Goal: Transaction & Acquisition: Obtain resource

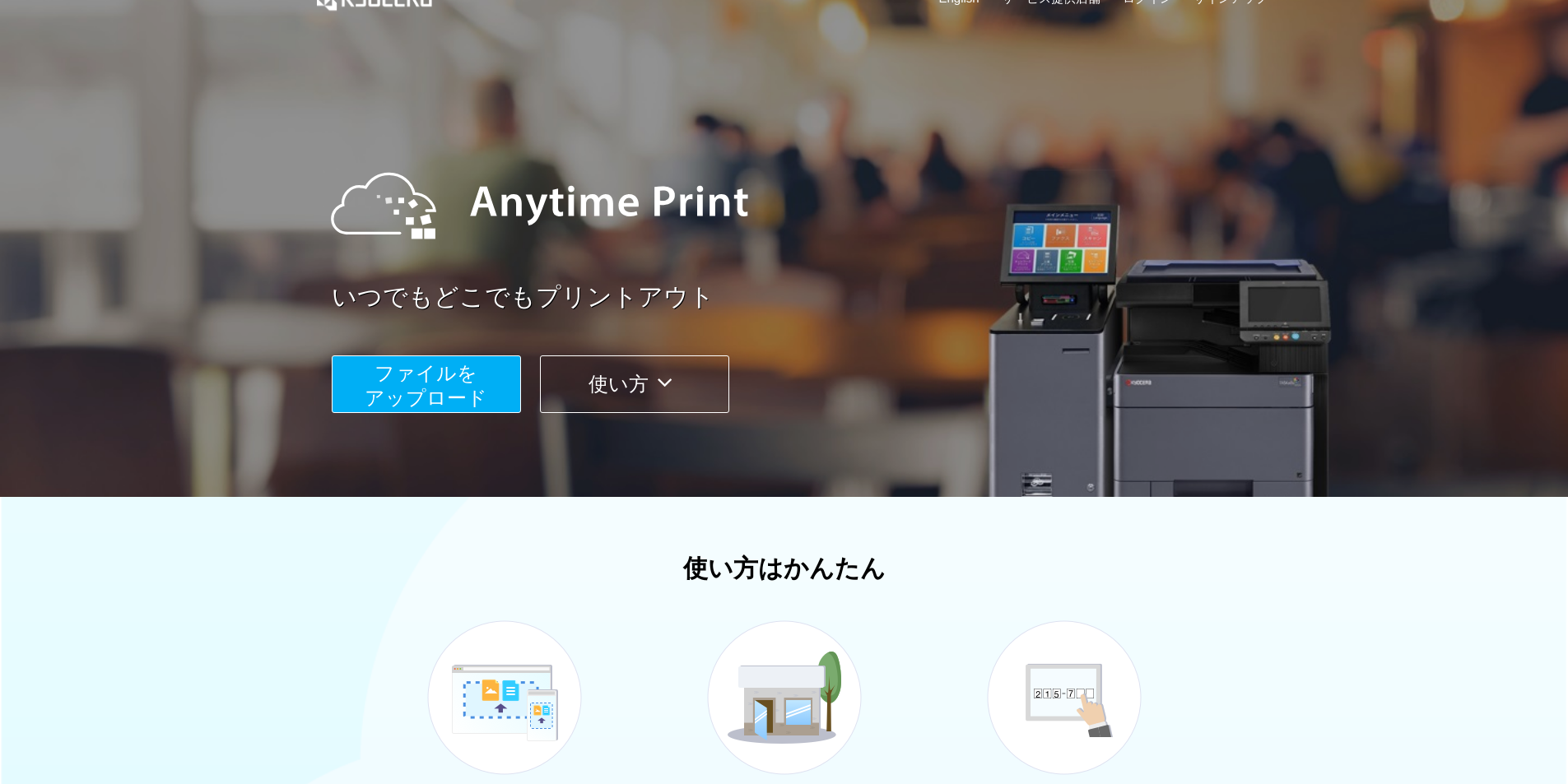
scroll to position [165, 0]
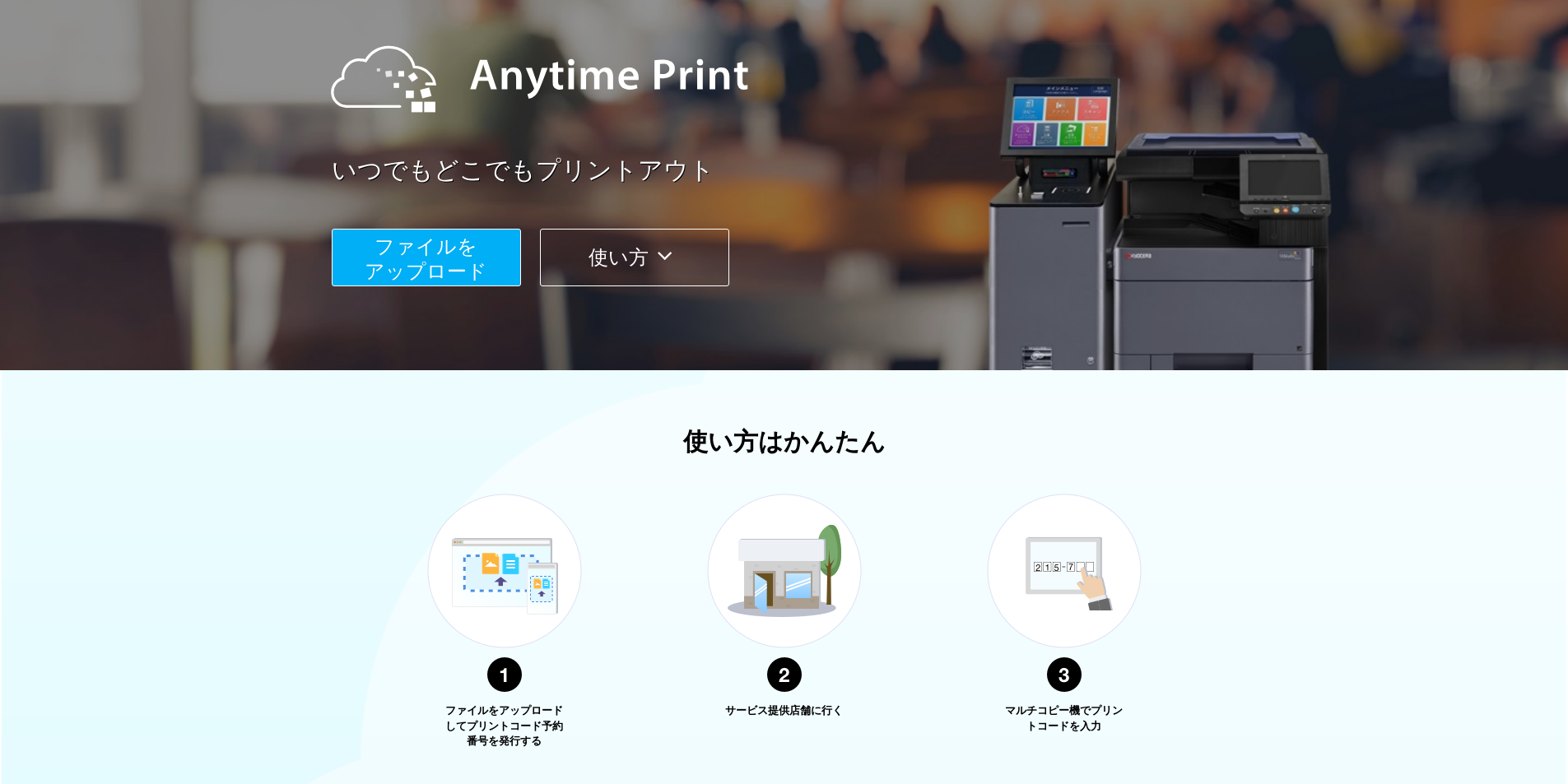
click at [439, 276] on span "ファイルを ​​アップロード" at bounding box center [425, 259] width 123 height 47
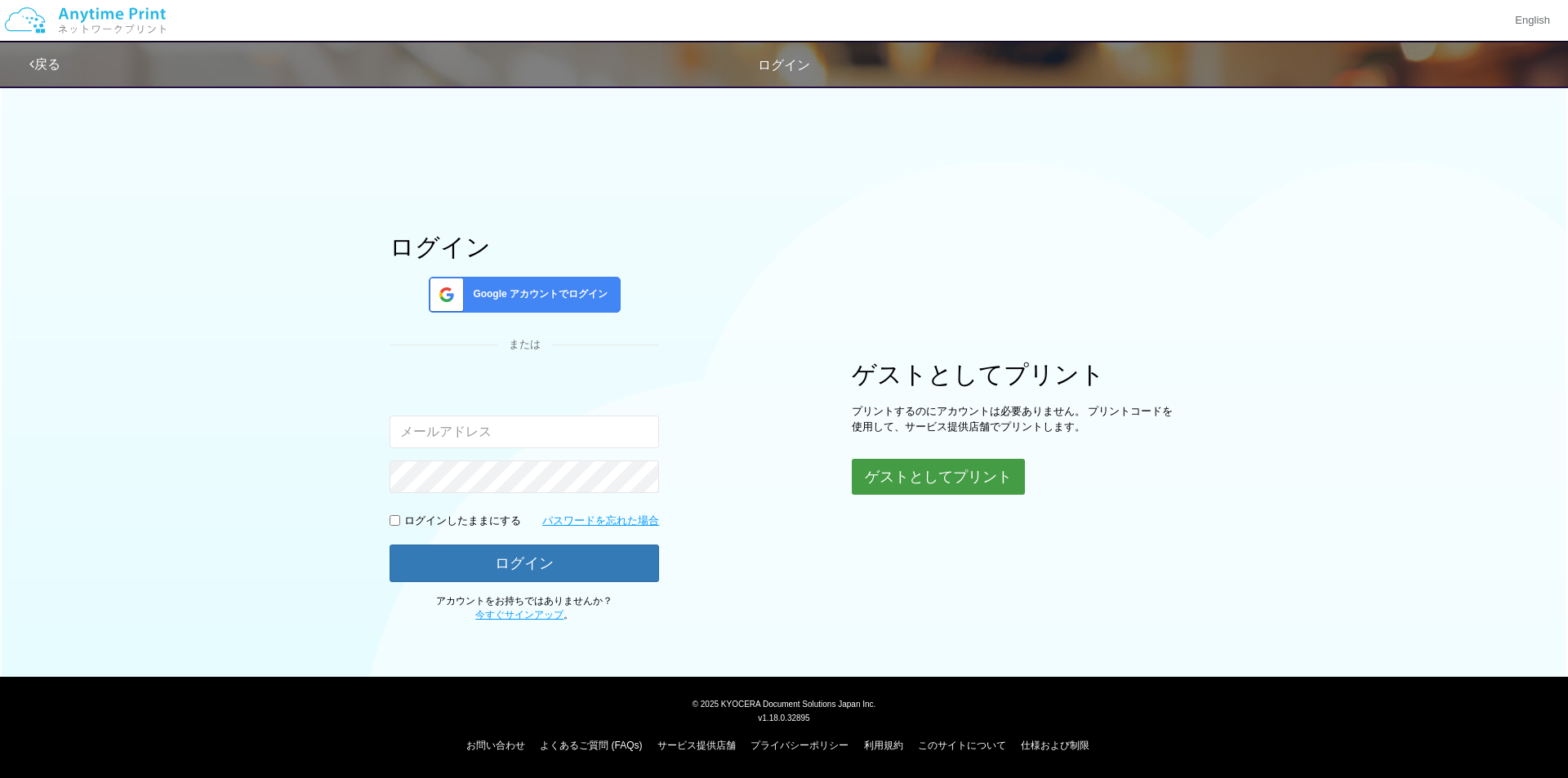
click at [954, 479] on button "ゲストとしてプリント" at bounding box center [939, 477] width 174 height 36
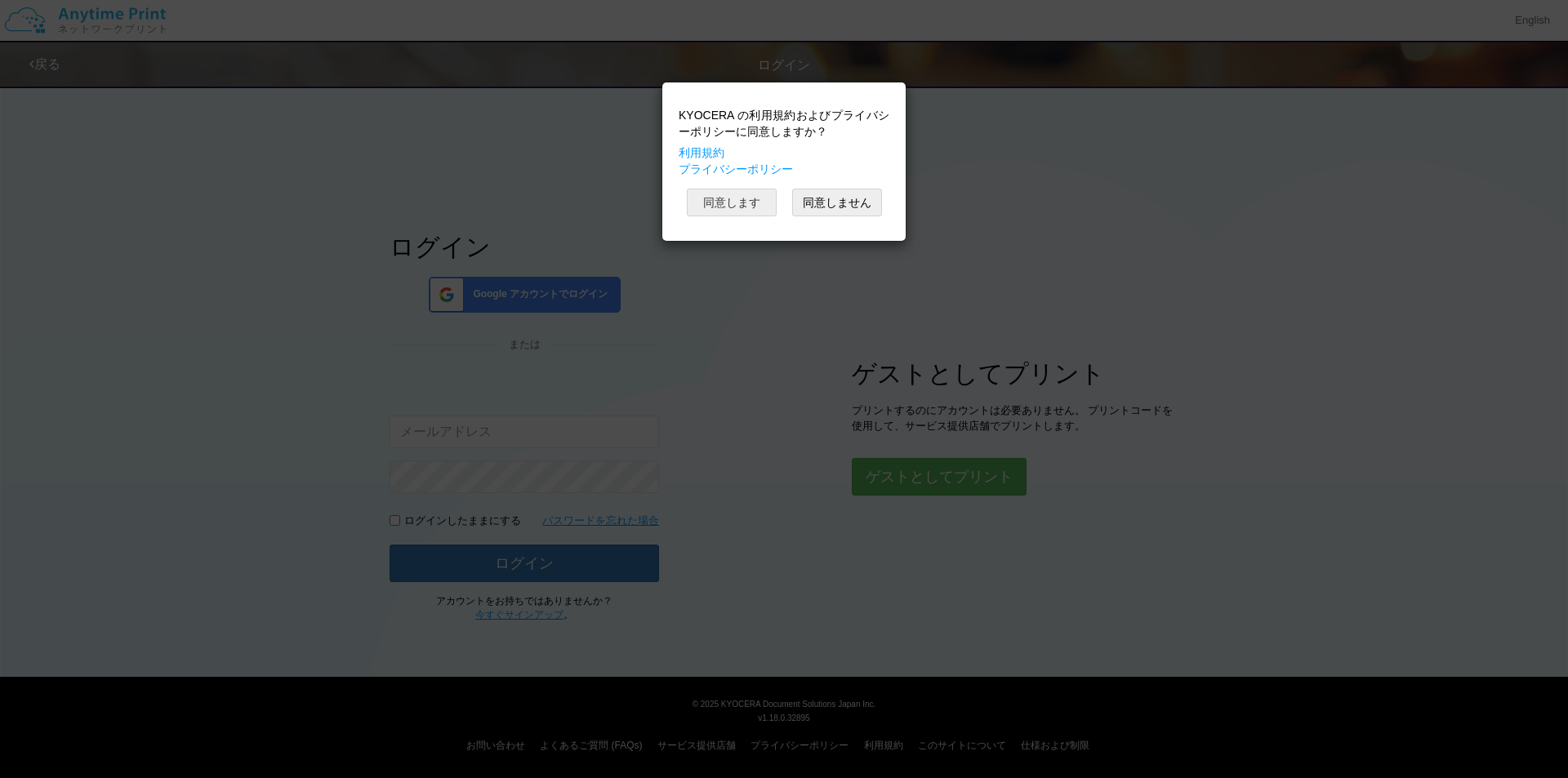
click at [728, 192] on button "同意します" at bounding box center [732, 203] width 90 height 27
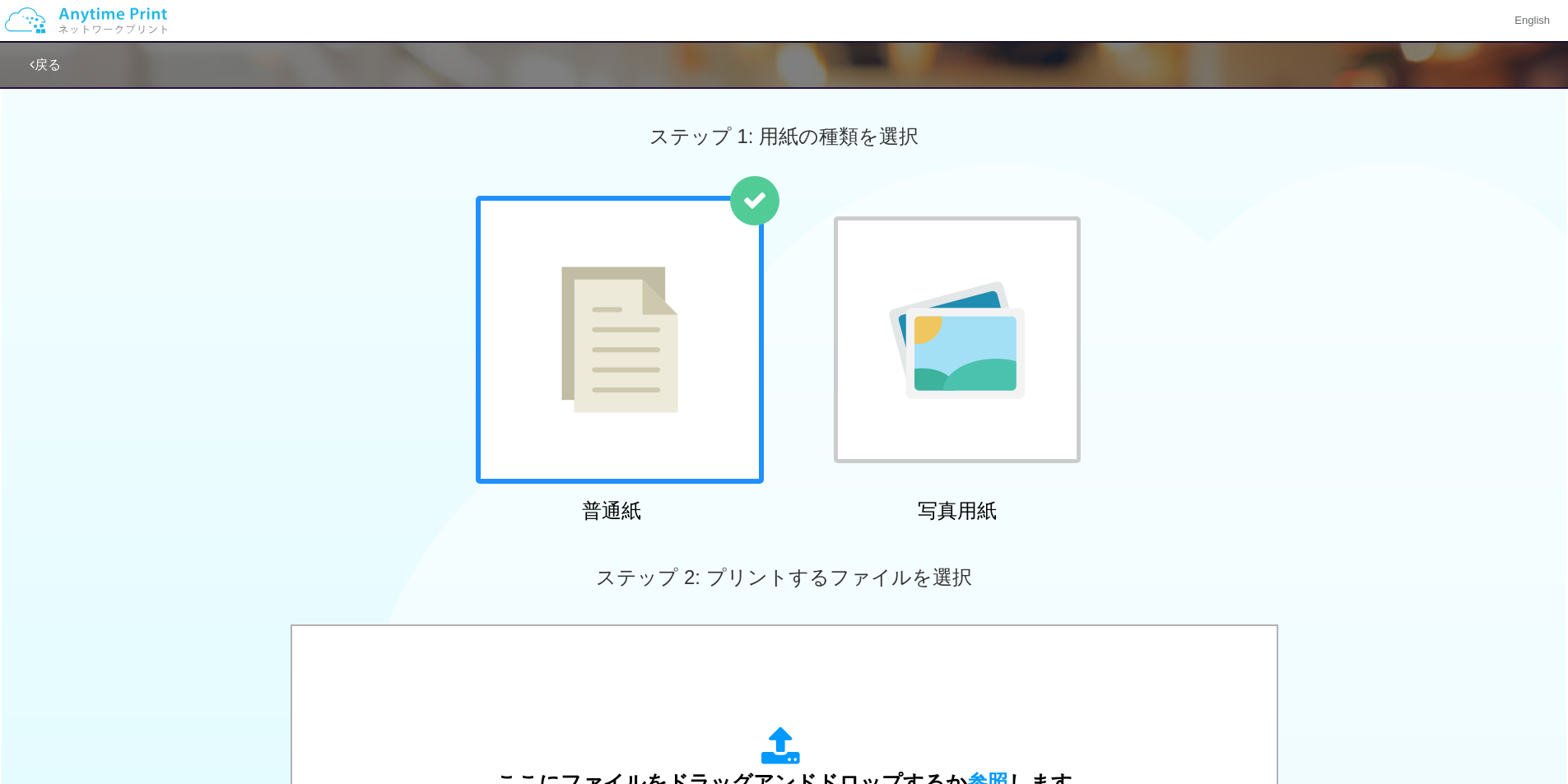
click at [615, 378] on img at bounding box center [619, 339] width 117 height 146
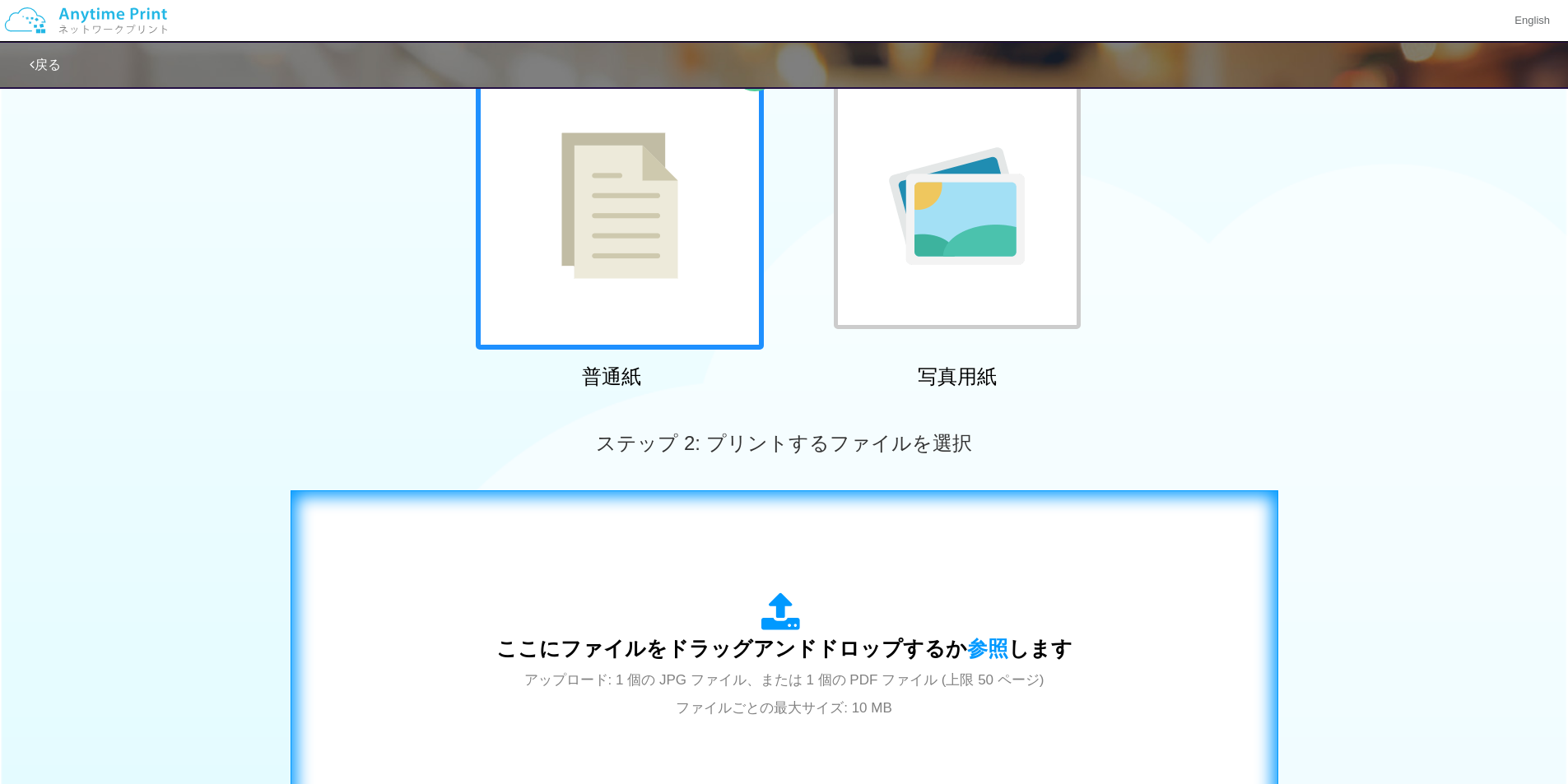
scroll to position [468, 0]
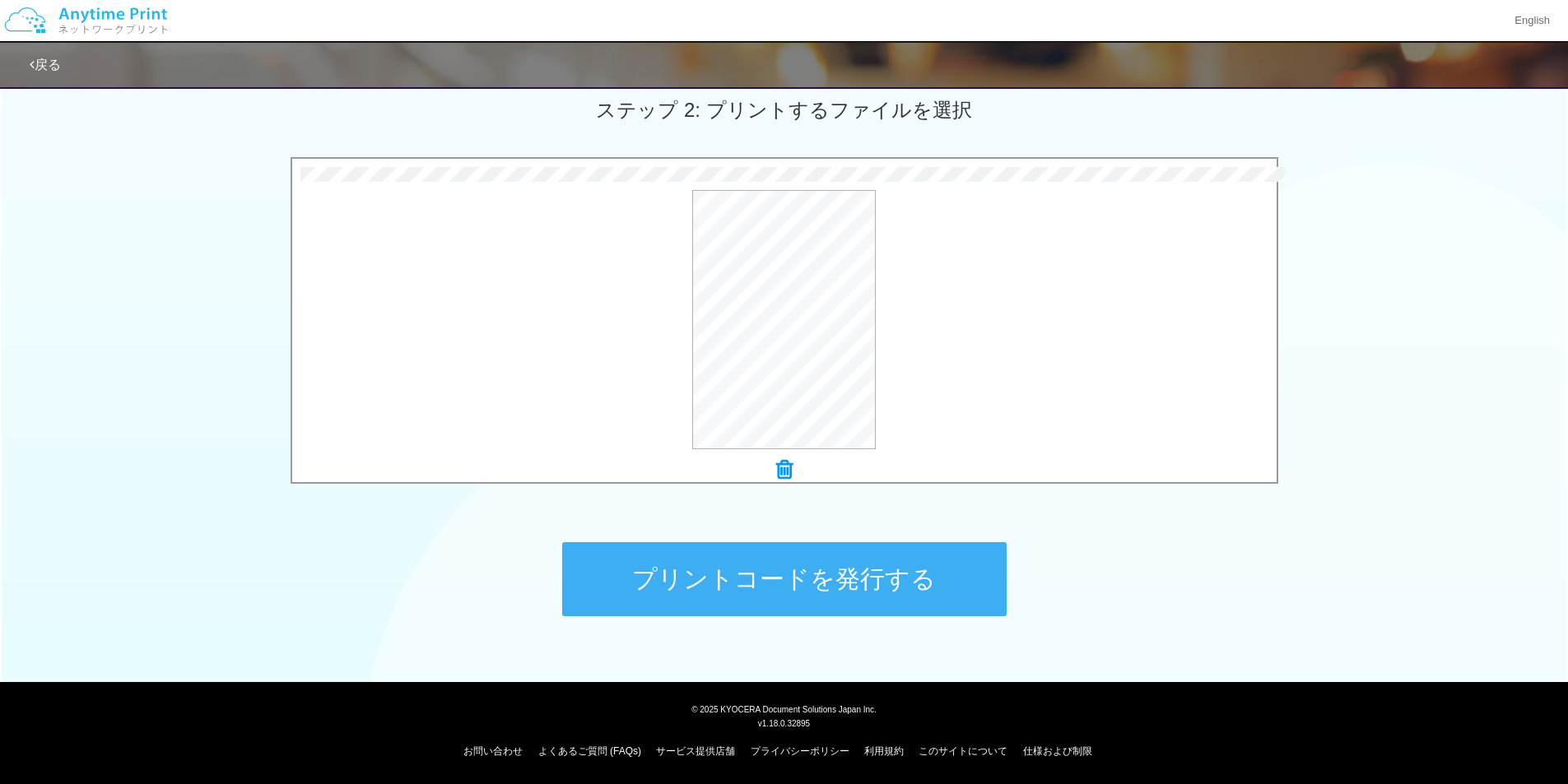
click at [831, 581] on button "プリントコードを発行する" at bounding box center [784, 579] width 444 height 74
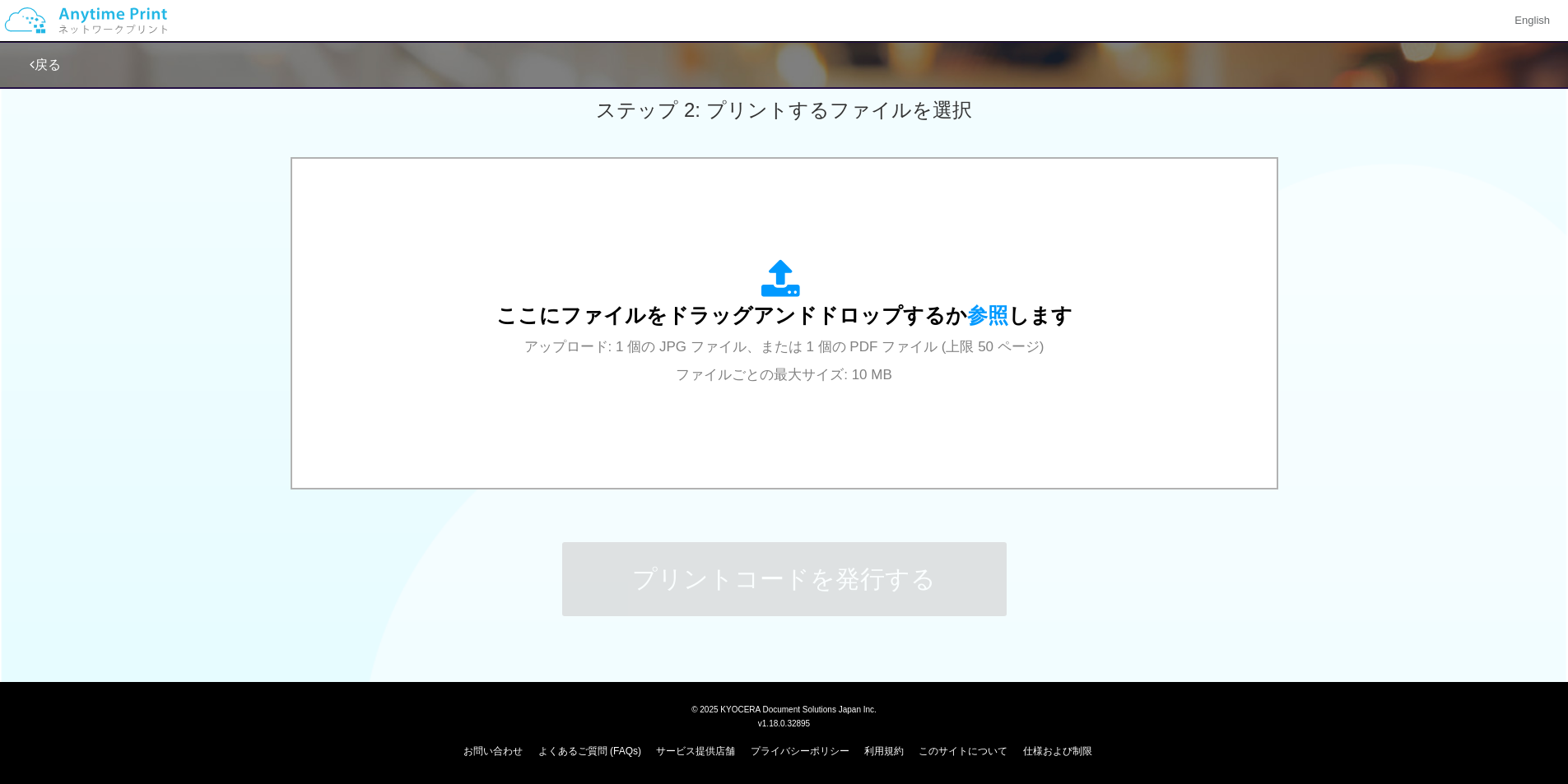
scroll to position [0, 0]
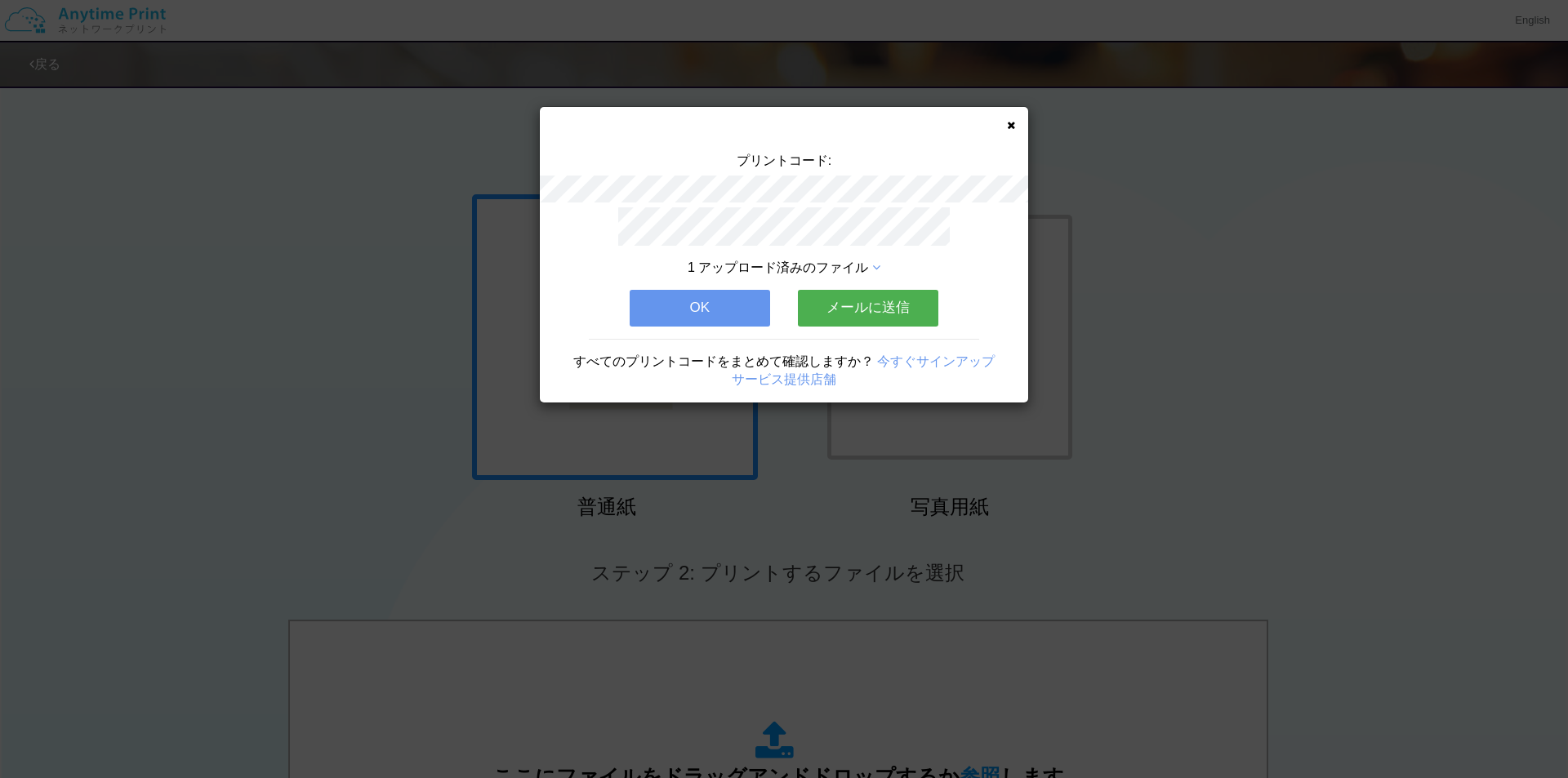
click at [877, 261] on icon at bounding box center [877, 267] width 8 height 13
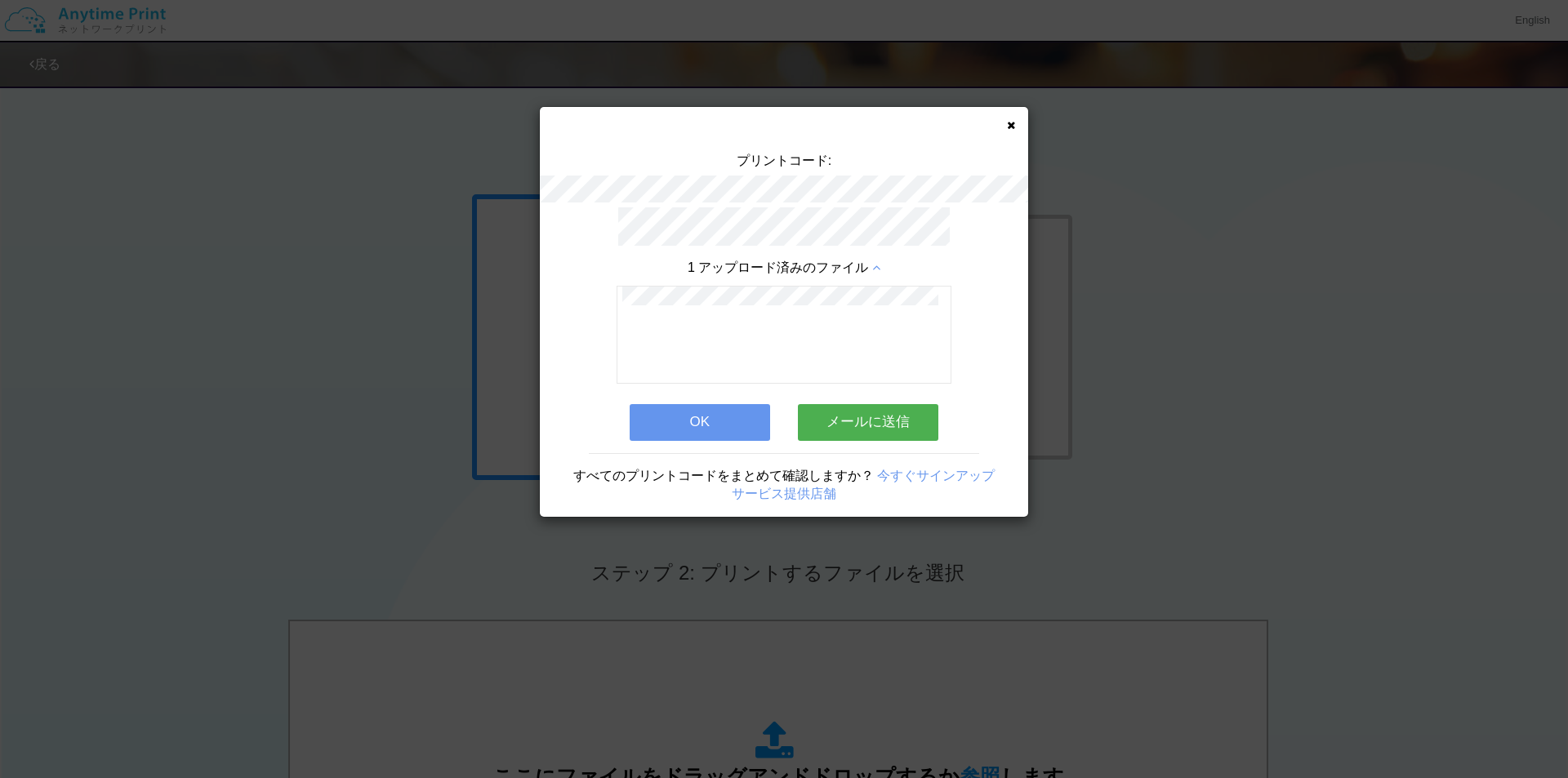
click at [877, 261] on icon at bounding box center [877, 267] width 8 height 13
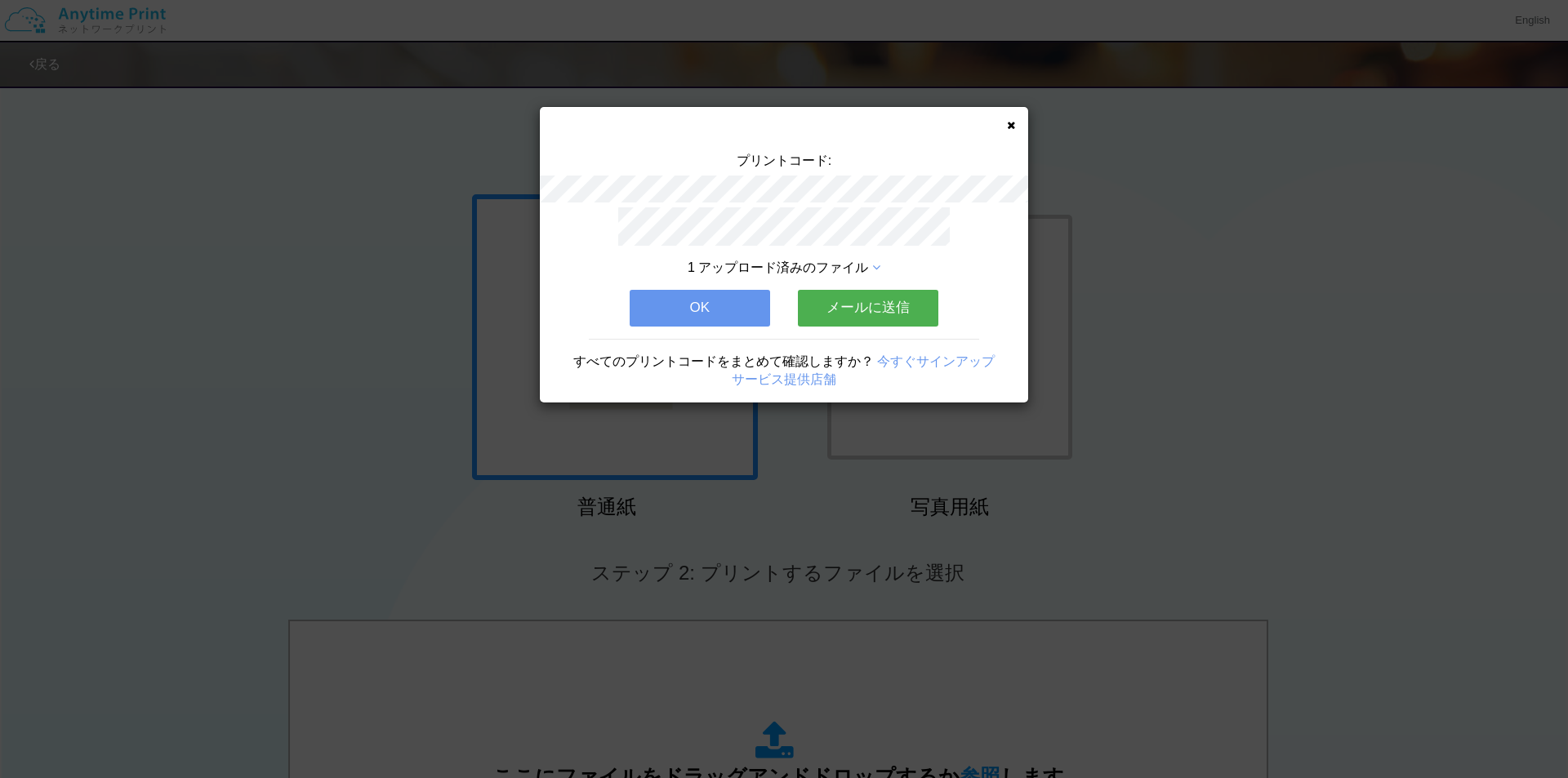
click at [1008, 123] on icon at bounding box center [1011, 125] width 8 height 11
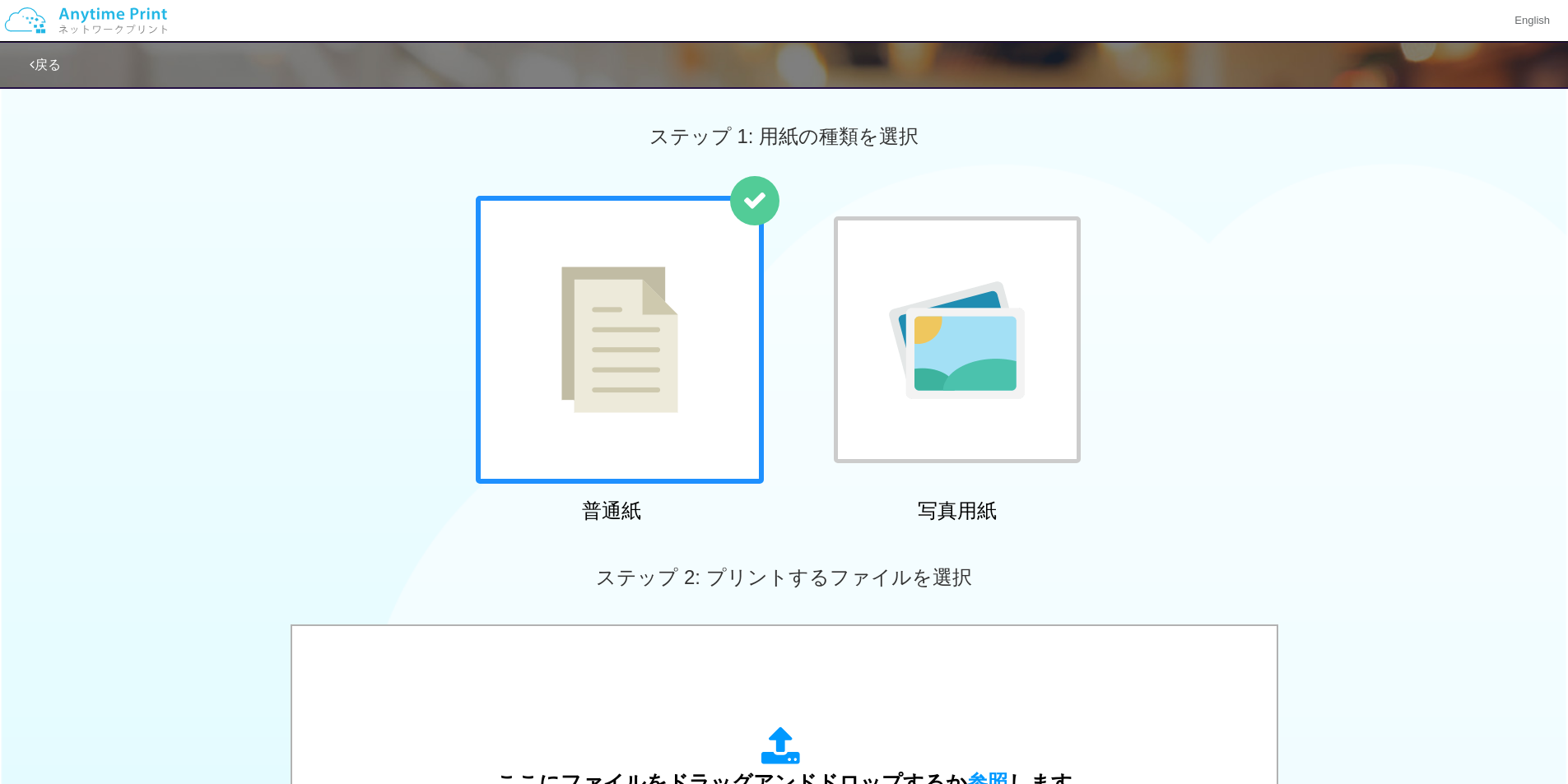
click at [101, 24] on img at bounding box center [85, 21] width 175 height 58
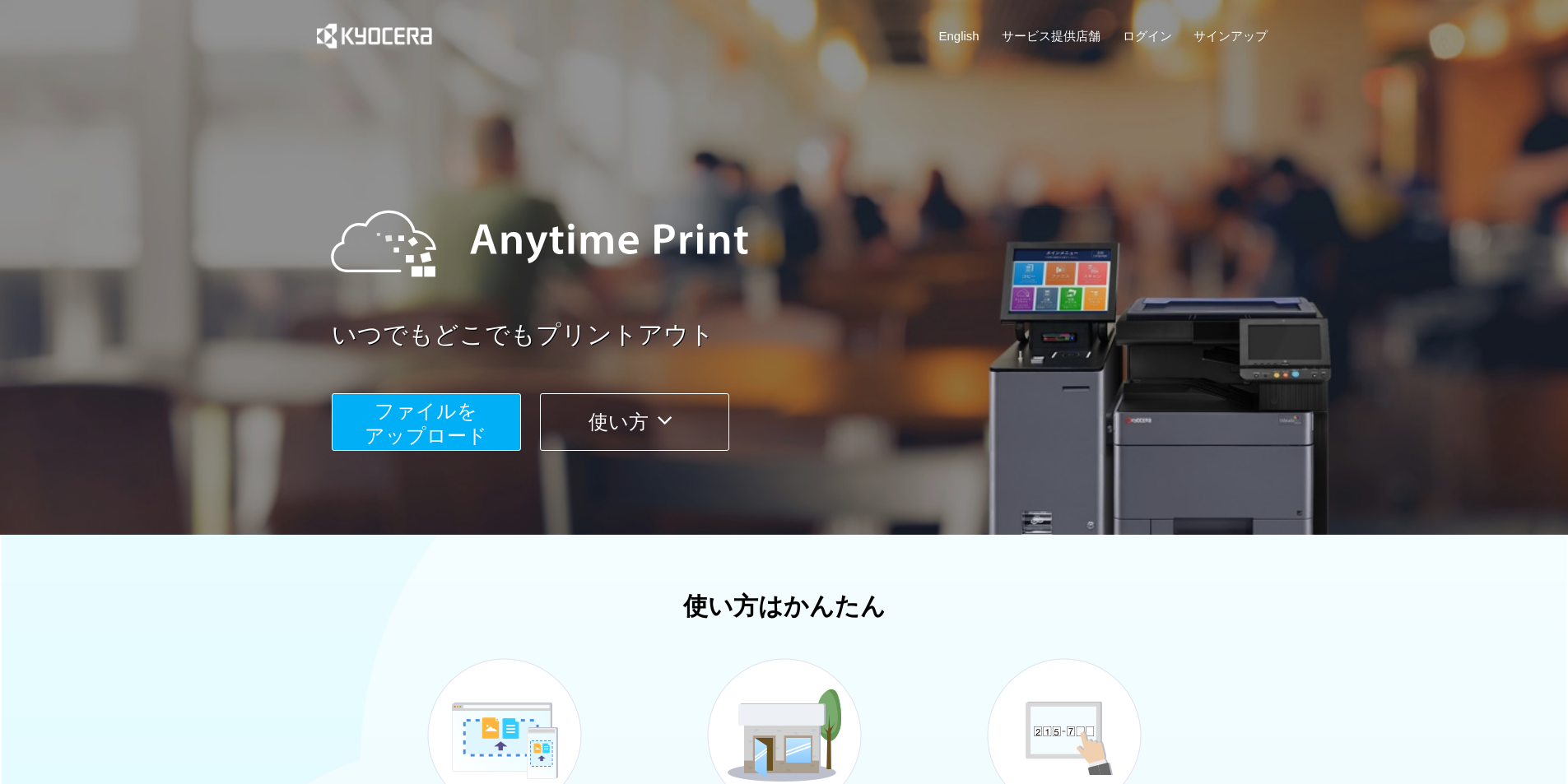
click at [651, 405] on button "使い方" at bounding box center [635, 421] width 190 height 58
click at [1078, 39] on link "サービス提供店舗" at bounding box center [1051, 36] width 99 height 18
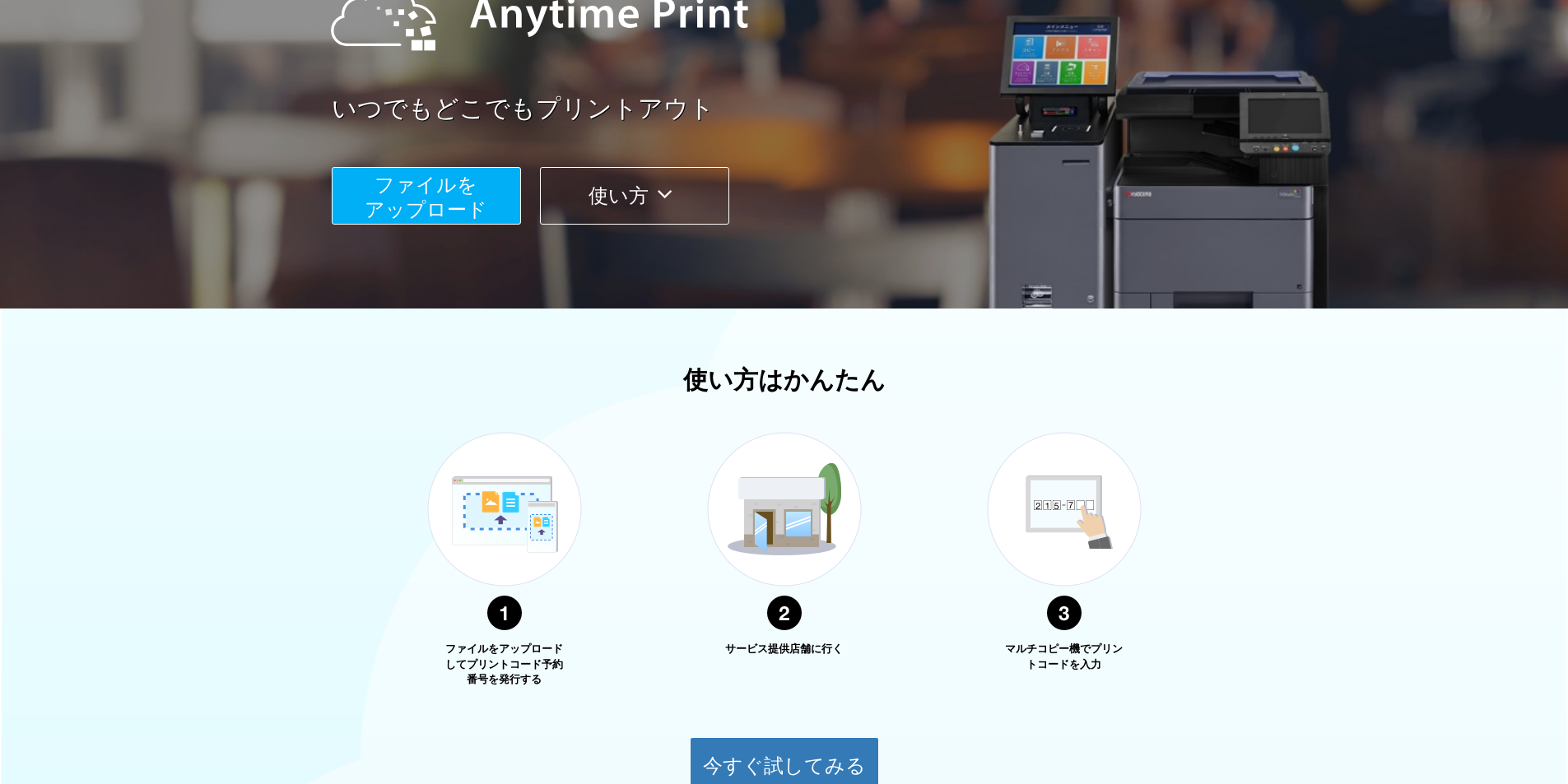
scroll to position [139, 0]
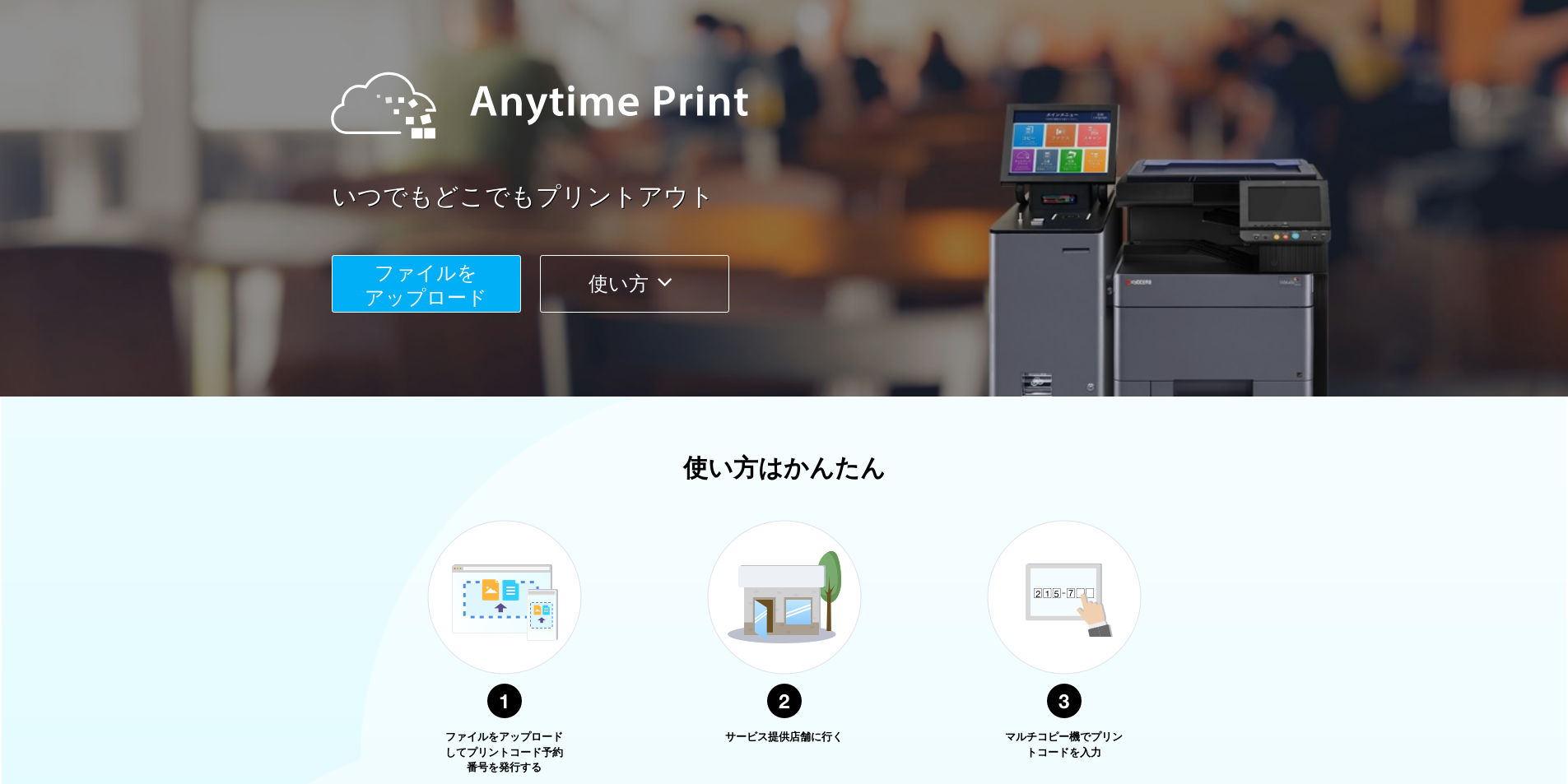
click at [417, 304] on span "ファイルを ​​アップロード" at bounding box center [425, 285] width 123 height 47
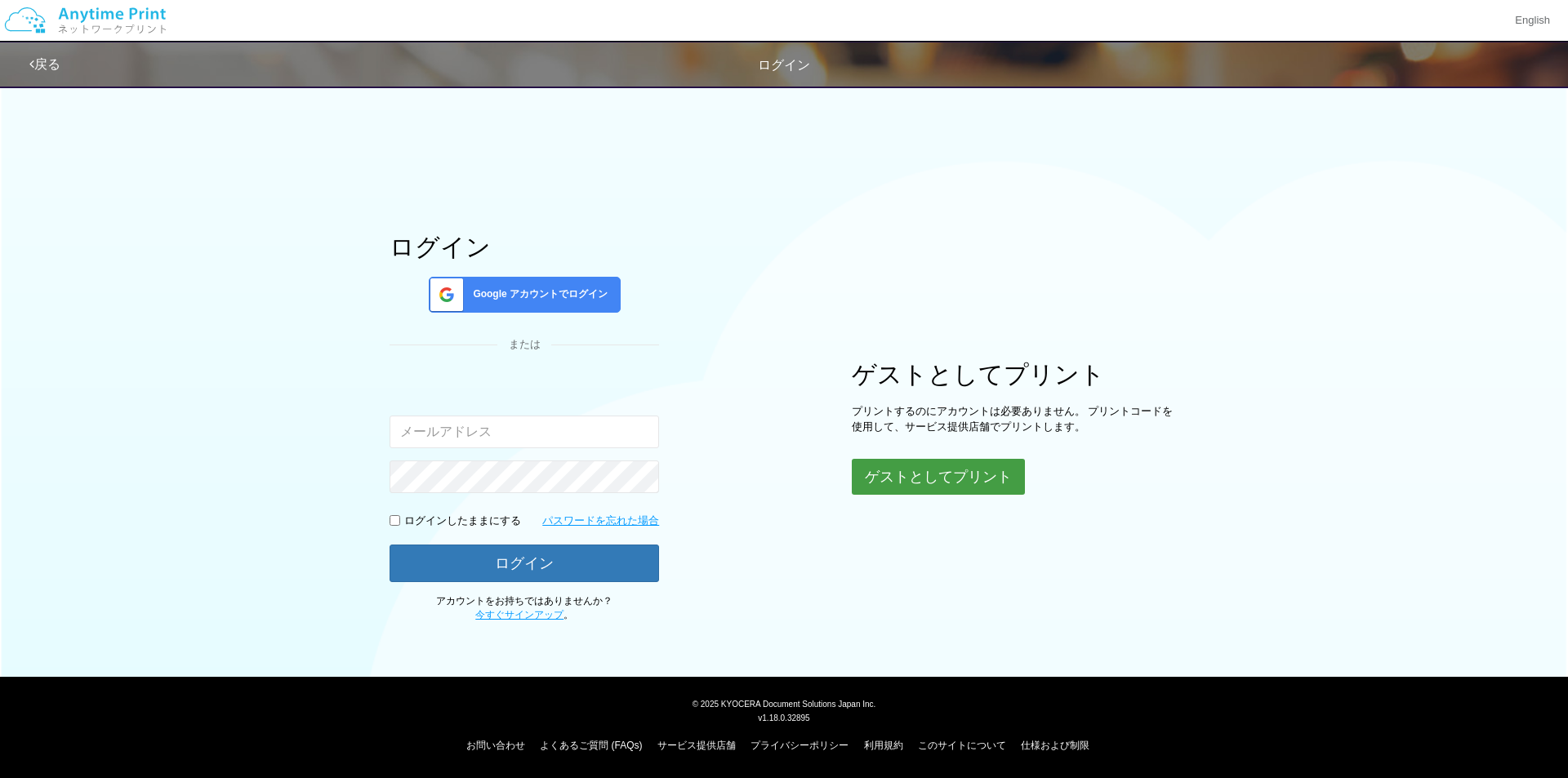
click at [929, 481] on button "ゲストとしてプリント" at bounding box center [939, 477] width 174 height 36
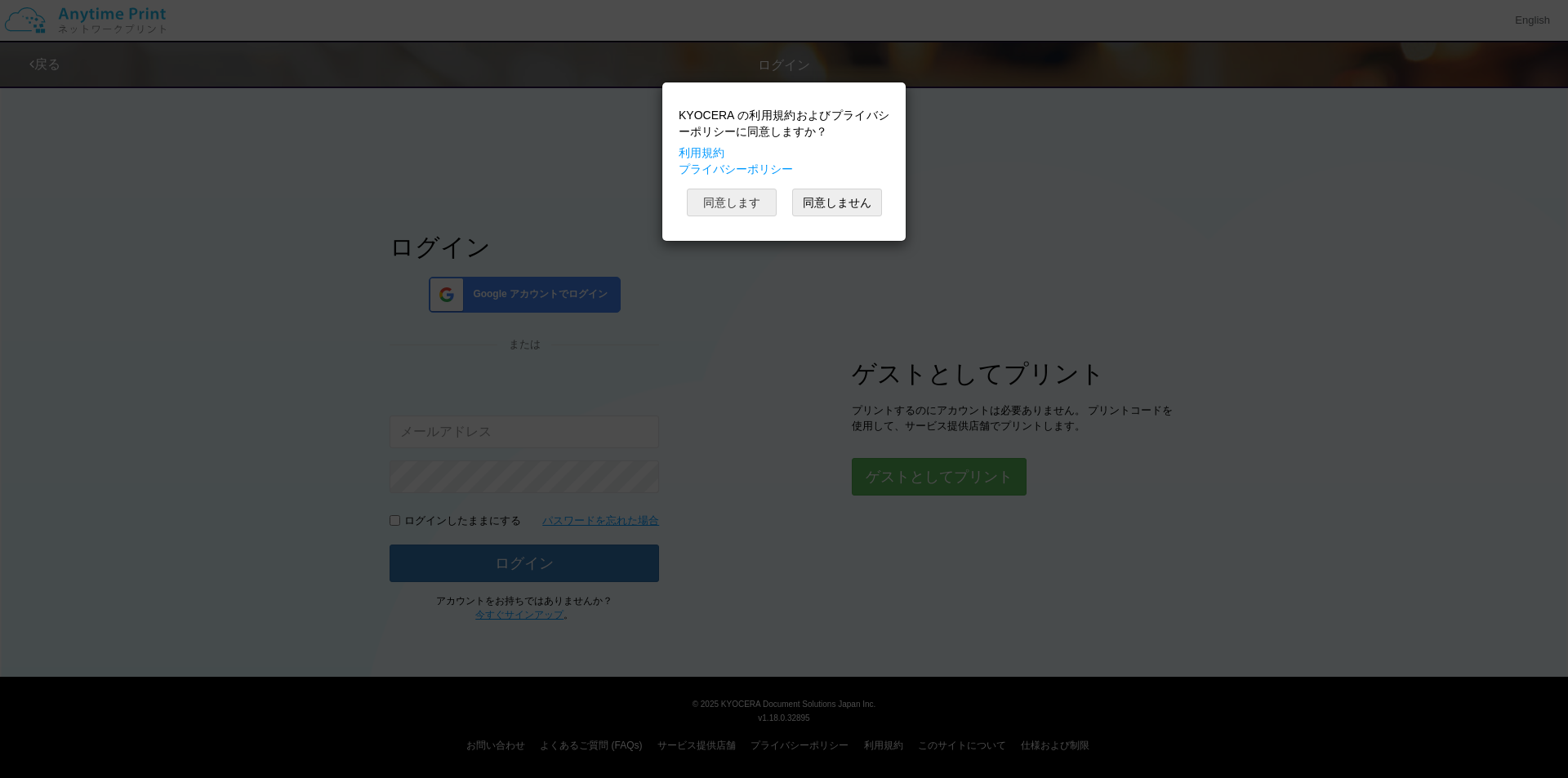
click at [735, 211] on button "同意します" at bounding box center [732, 203] width 90 height 27
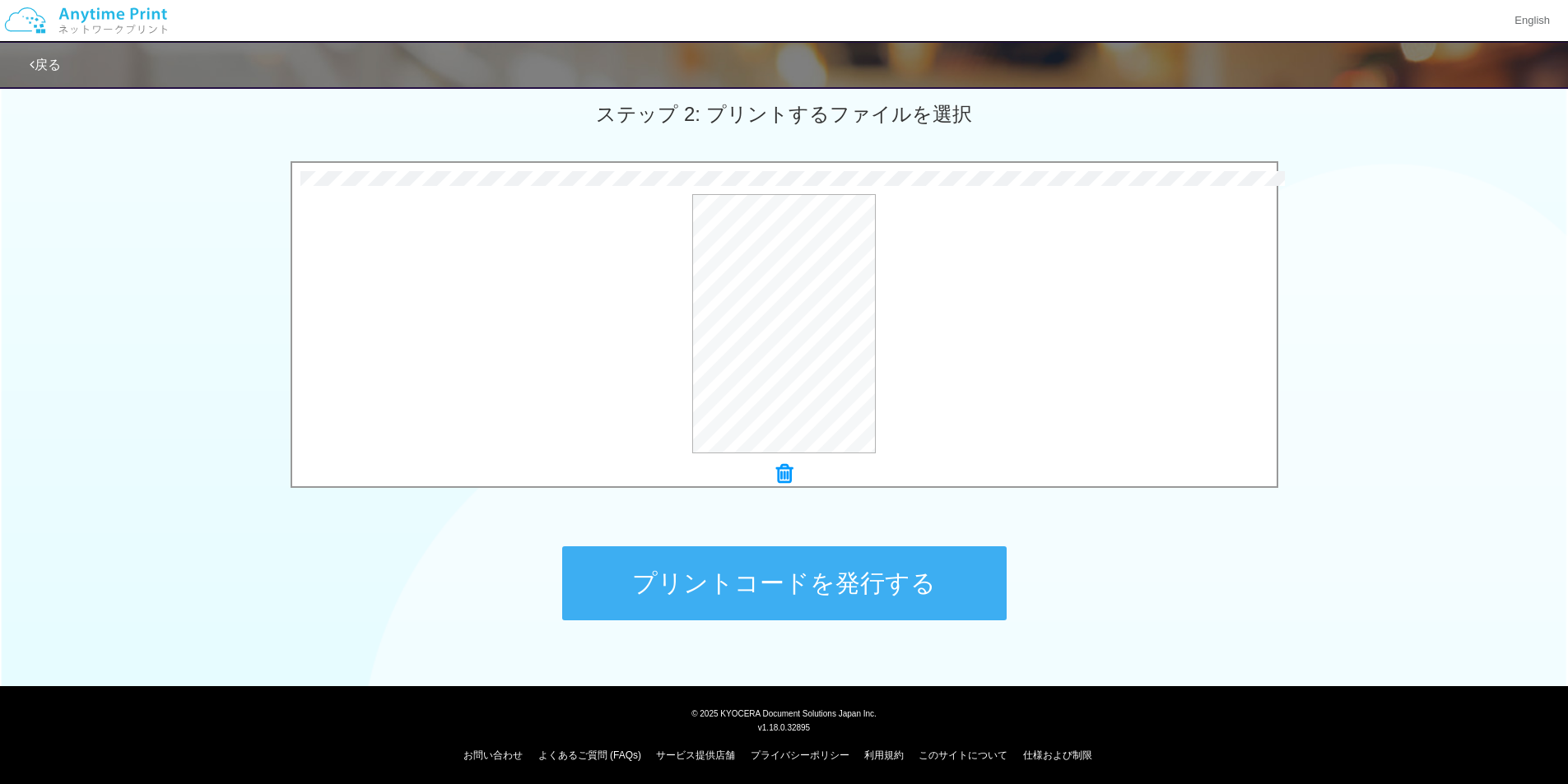
scroll to position [468, 0]
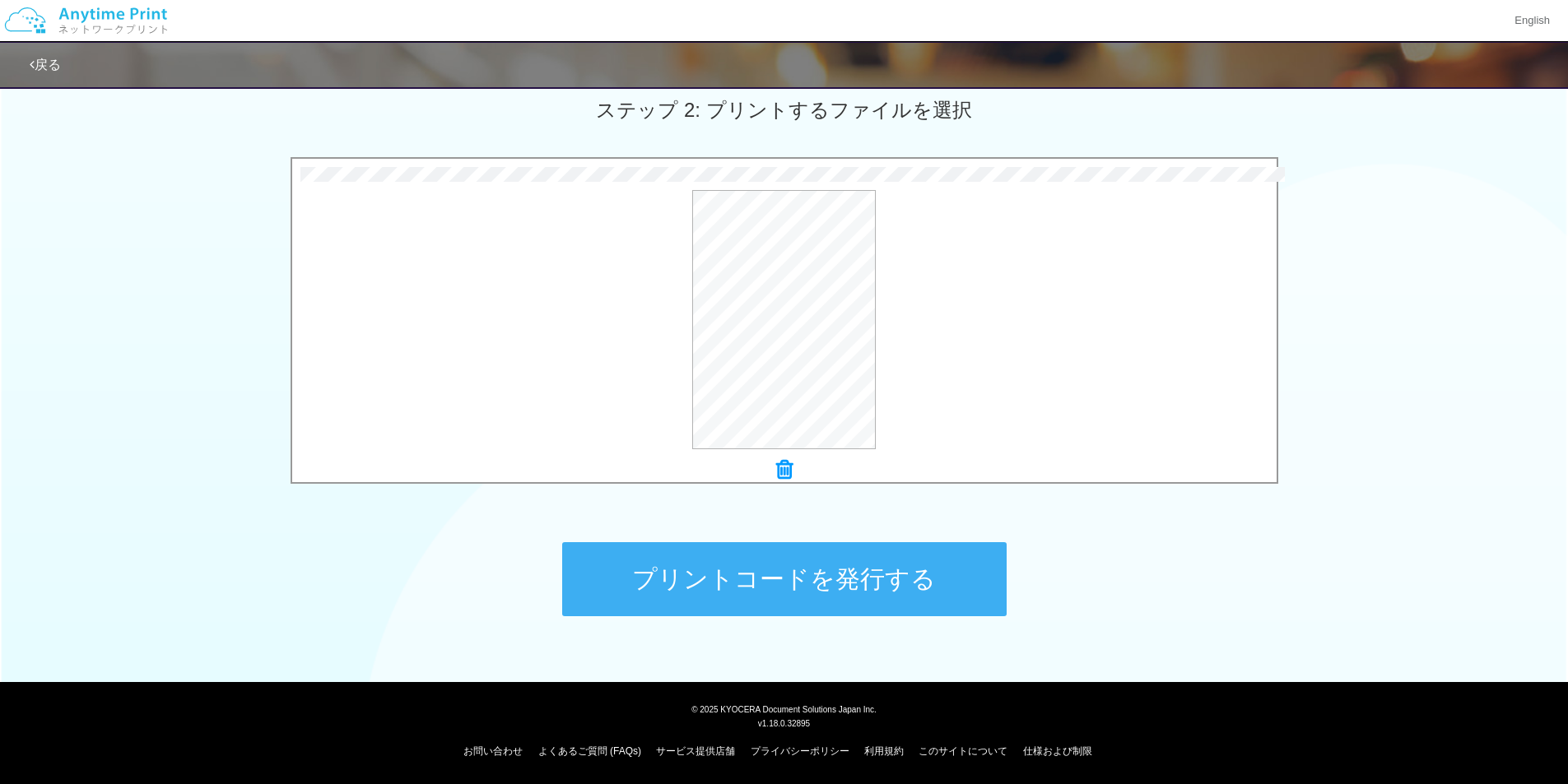
click at [776, 588] on button "プリントコードを発行する" at bounding box center [784, 579] width 444 height 74
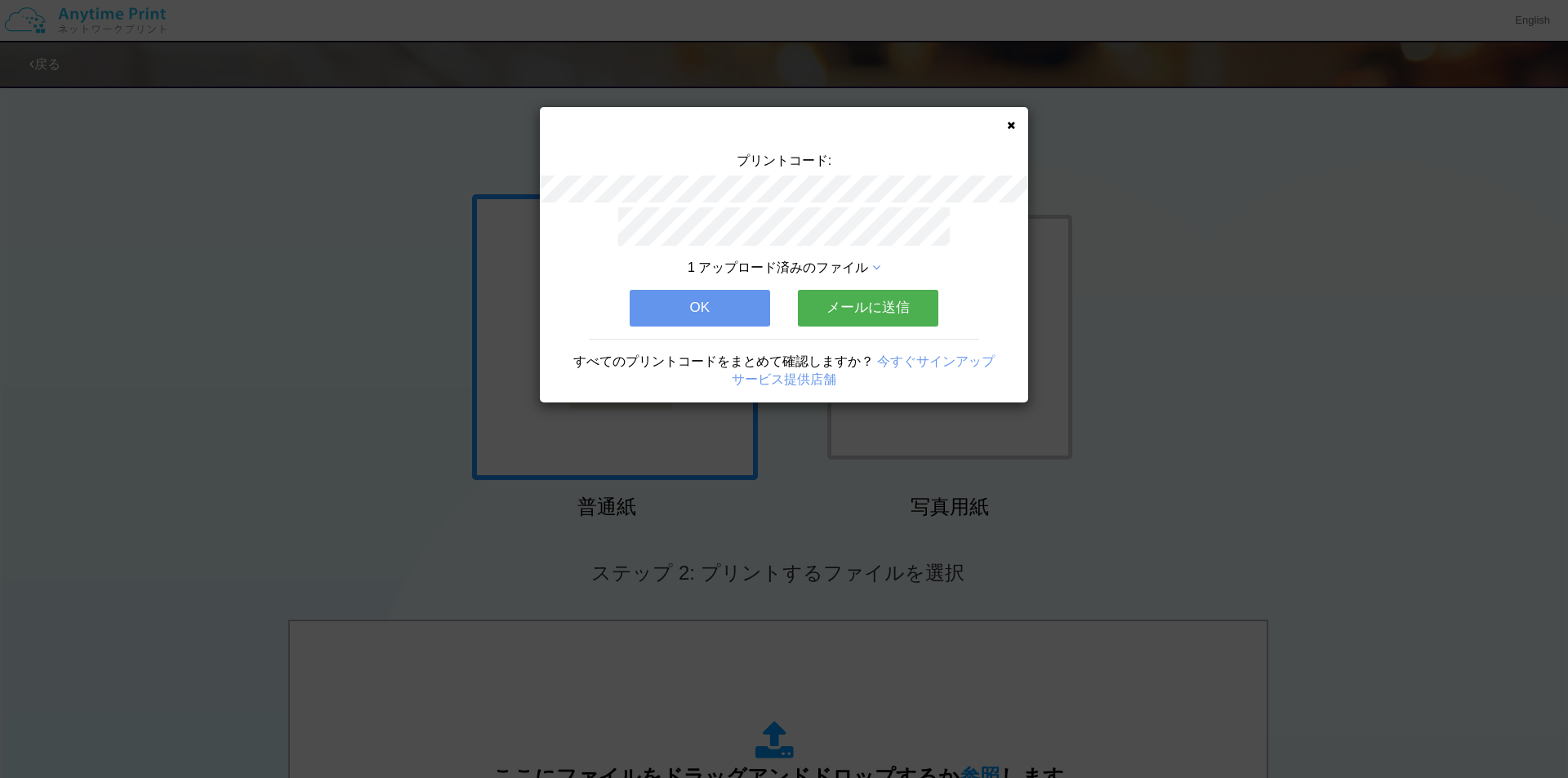
click at [1008, 127] on icon at bounding box center [1011, 125] width 8 height 11
